Goal: Information Seeking & Learning: Learn about a topic

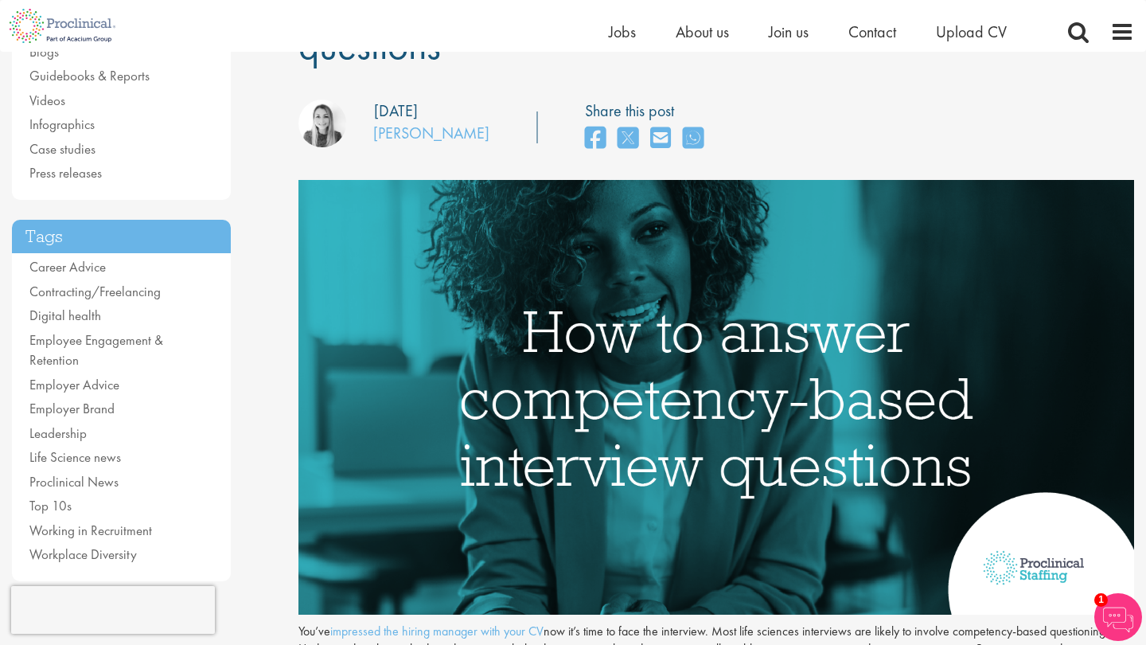
scroll to position [198, 0]
click at [1126, 34] on span at bounding box center [1122, 32] width 24 height 24
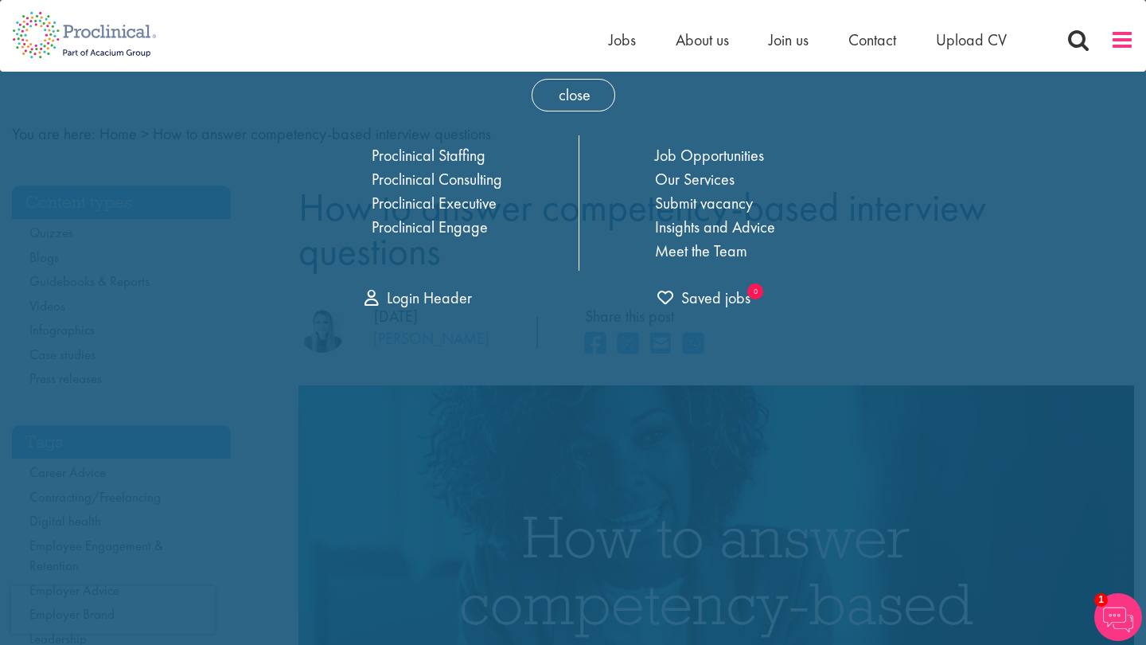
scroll to position [0, 0]
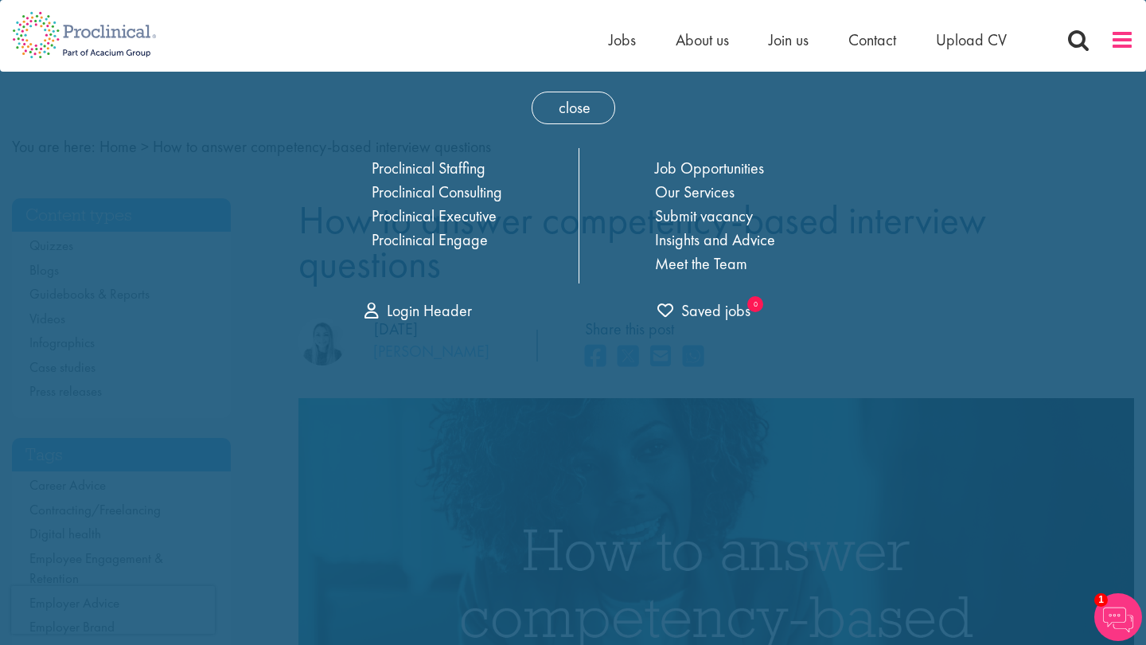
click at [1126, 34] on span at bounding box center [1122, 40] width 24 height 24
click at [534, 116] on span "close" at bounding box center [574, 108] width 84 height 33
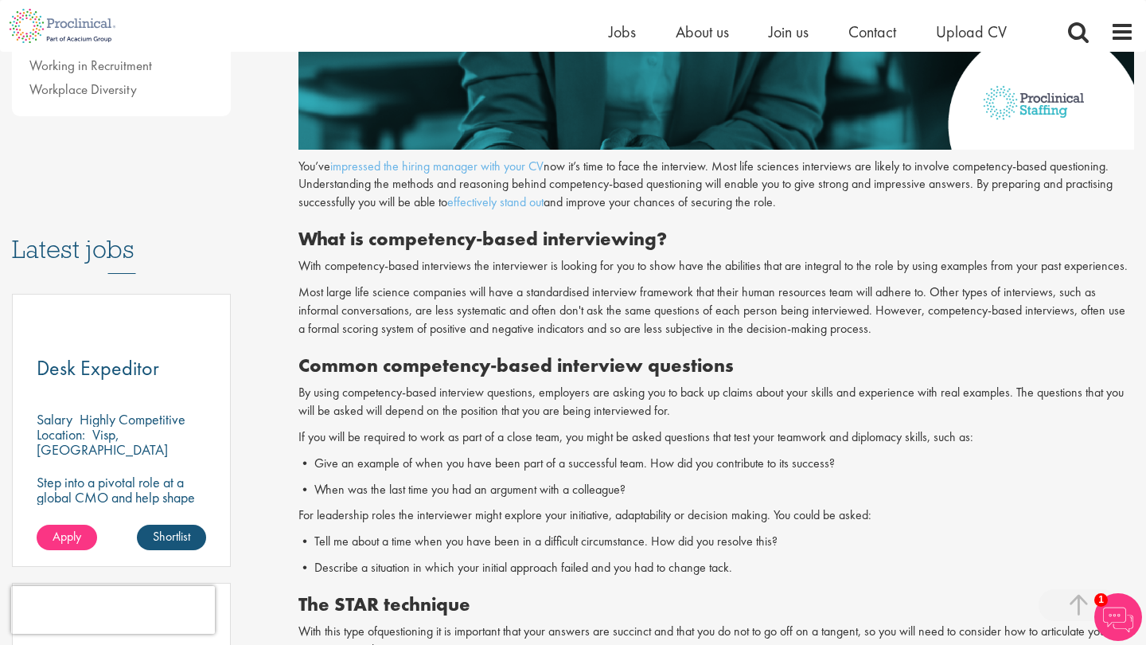
scroll to position [662, 0]
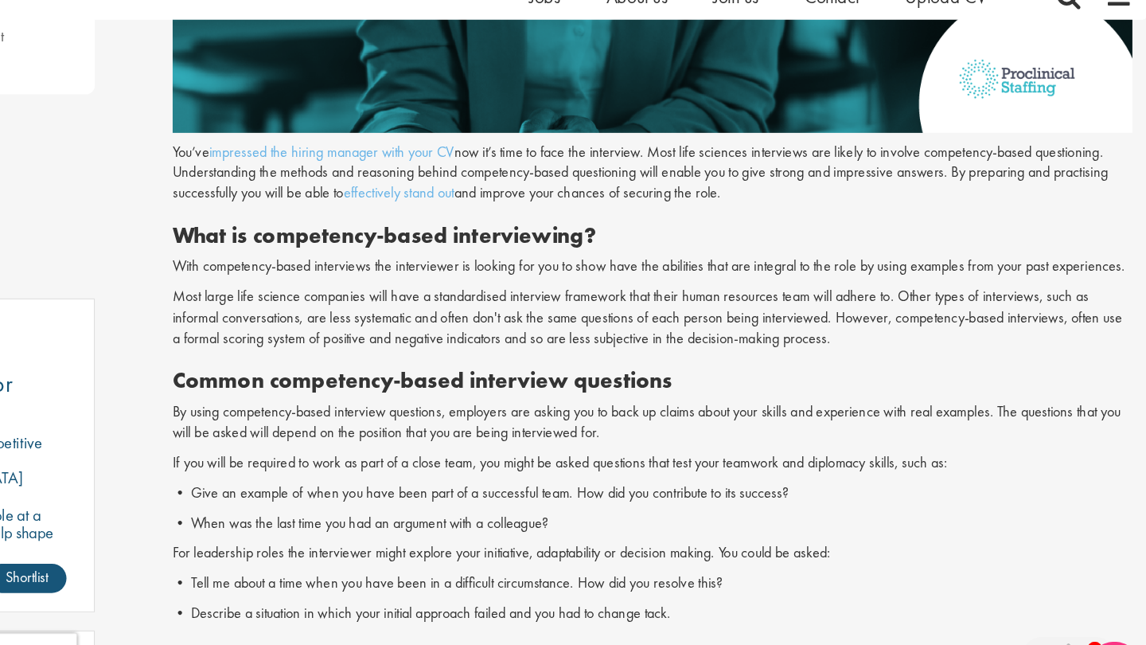
drag, startPoint x: 618, startPoint y: 268, endPoint x: 687, endPoint y: 291, distance: 72.2
drag, startPoint x: 687, startPoint y: 291, endPoint x: 703, endPoint y: 294, distance: 16.2
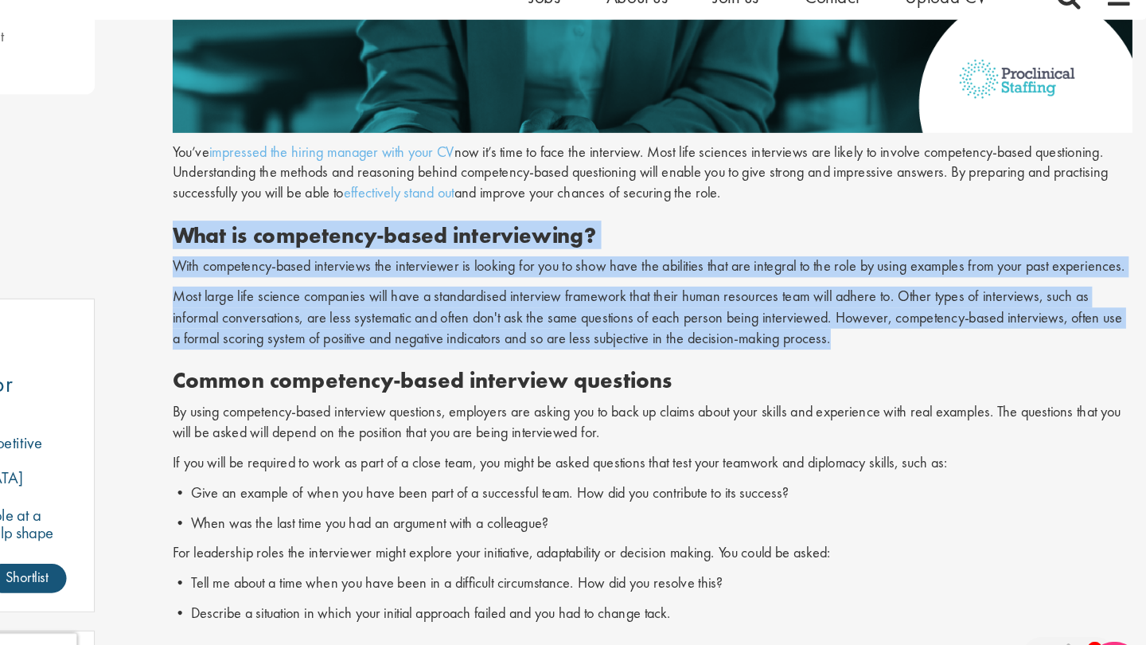
drag, startPoint x: 299, startPoint y: 241, endPoint x: 856, endPoint y: 337, distance: 565.3
click at [856, 337] on div "What is competency-based interviewing? With competency-based interviews the int…" at bounding box center [716, 283] width 836 height 111
copy div "What is competency-based interviewing? With competency-based interviews the int…"
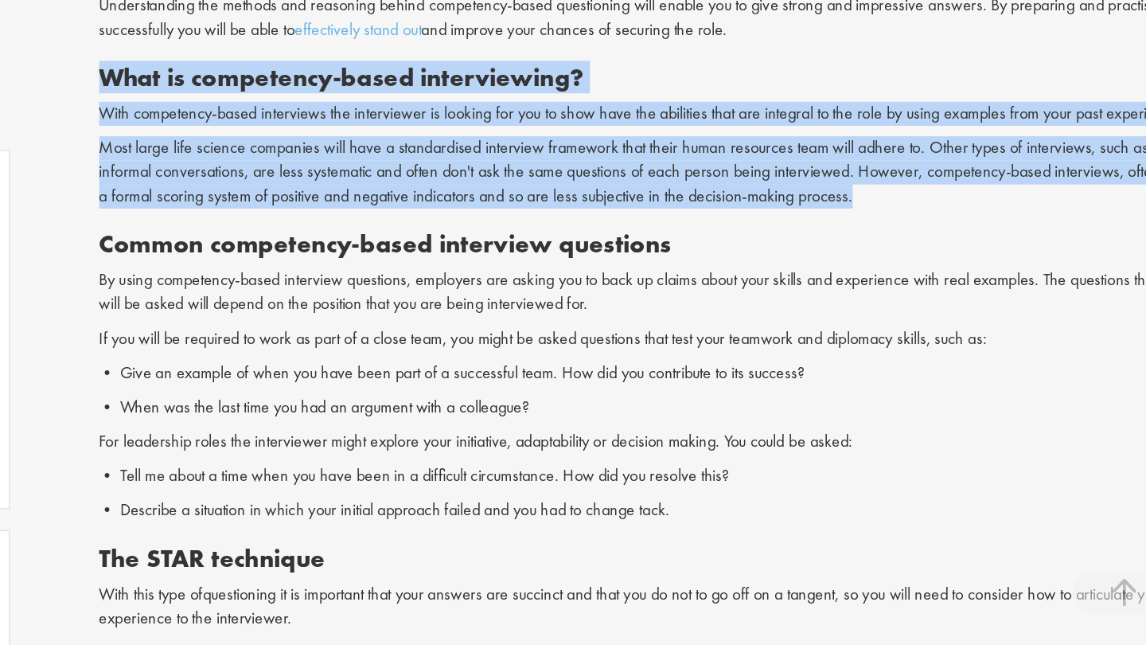
scroll to position [691, 0]
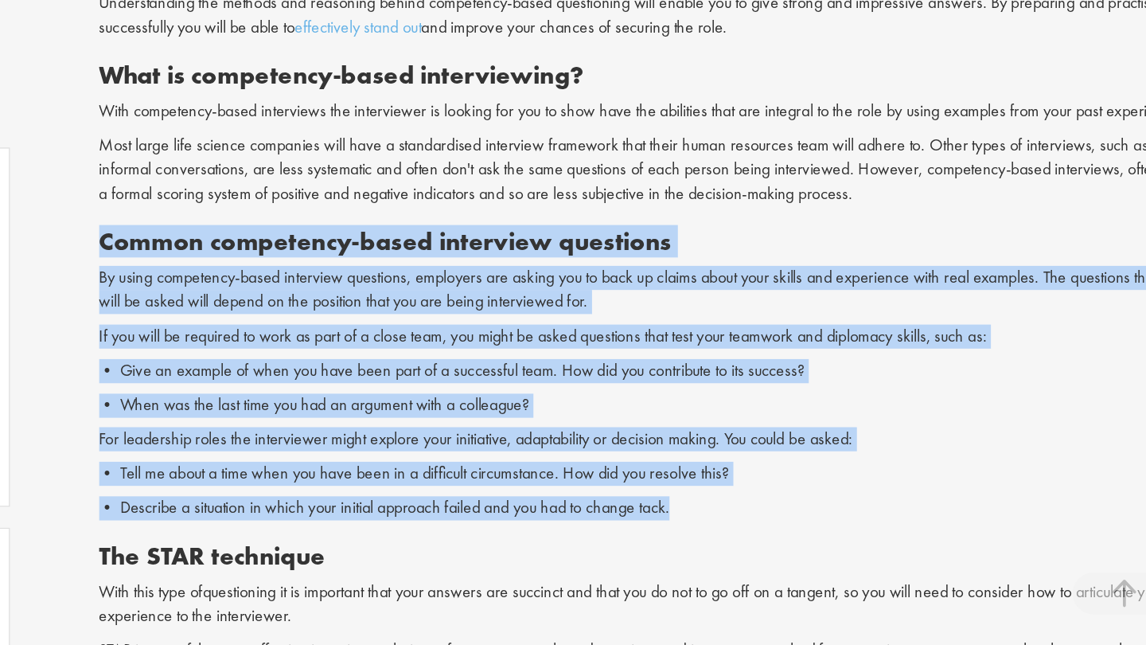
drag, startPoint x: 302, startPoint y: 331, endPoint x: 748, endPoint y: 537, distance: 491.0
copy div "Common competency-based interview questions By using competency-based interview…"
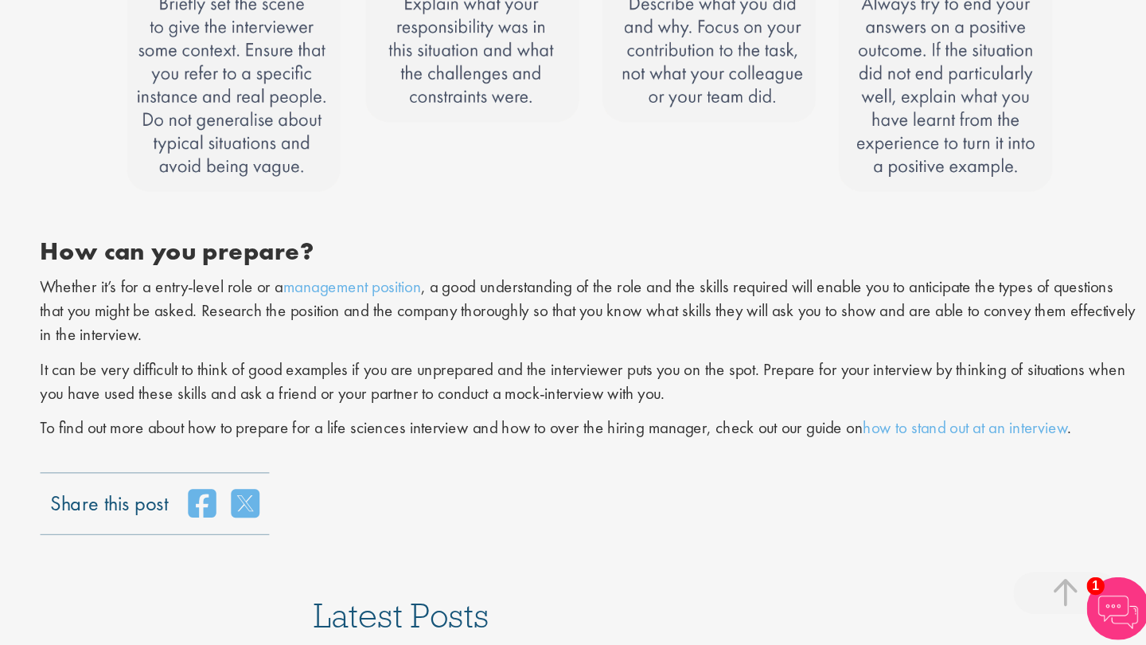
scroll to position [1580, 0]
